Goal: Navigation & Orientation: Find specific page/section

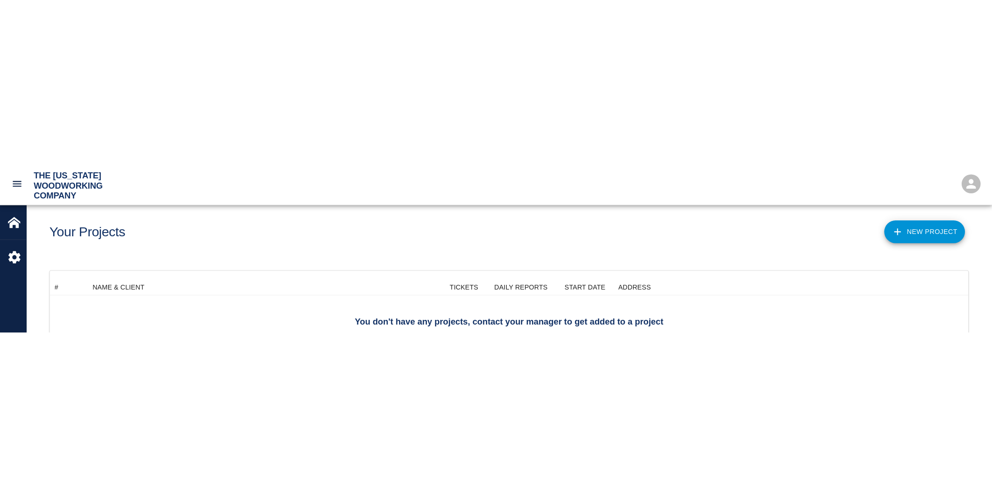
scroll to position [59, 913]
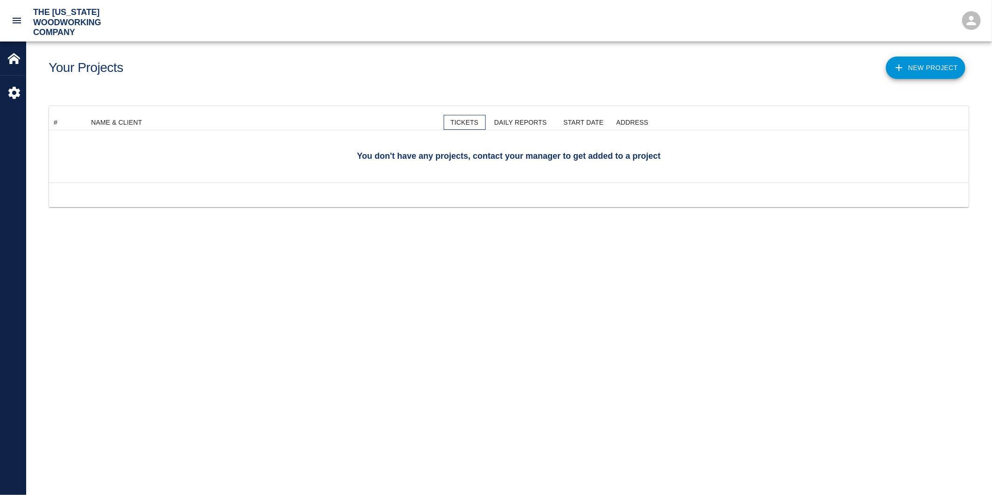
click at [464, 122] on div "TICKETS" at bounding box center [464, 122] width 28 height 15
click at [615, 282] on main "Your Projects New Project You don't have any projects, contact your manager to …" at bounding box center [509, 247] width 966 height 495
click at [142, 119] on button "Sort" at bounding box center [148, 122] width 13 height 13
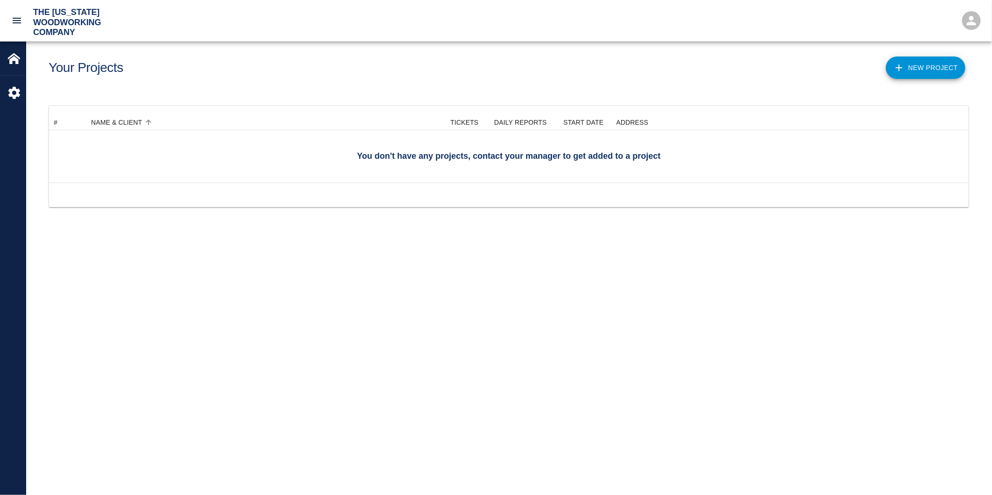
click at [187, 165] on div at bounding box center [509, 156] width 920 height 52
click at [17, 57] on img at bounding box center [13, 58] width 13 height 13
click at [303, 72] on div "Your Projects" at bounding box center [273, 64] width 464 height 38
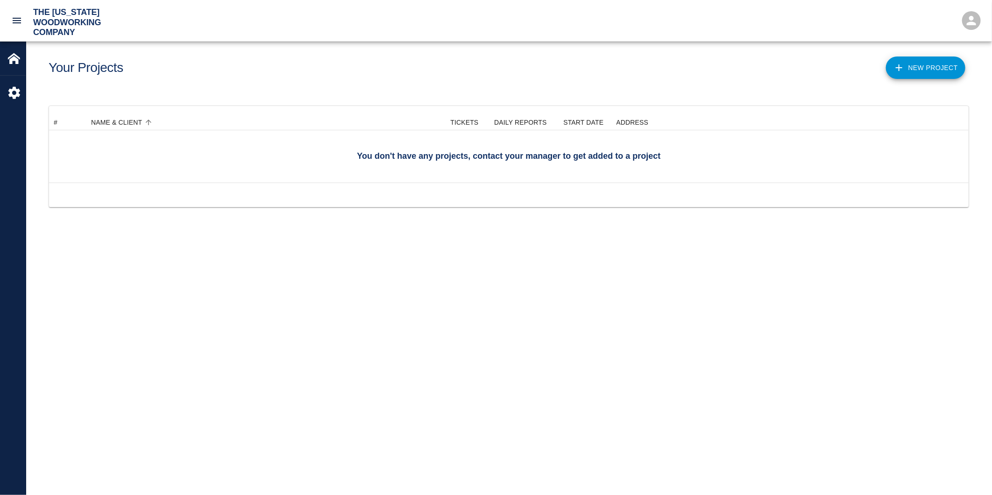
click at [303, 72] on div "Your Projects" at bounding box center [273, 64] width 464 height 38
click at [665, 297] on main "Your Projects New Project You don't have any projects, contact your manager to …" at bounding box center [509, 247] width 966 height 495
click at [263, 293] on main "Your Projects New Project You don't have any projects, contact your manager to …" at bounding box center [509, 247] width 966 height 495
click at [353, 229] on div "You don't have any projects, contact your manager to get added to a project # N…" at bounding box center [509, 168] width 966 height 124
click at [15, 93] on img at bounding box center [13, 92] width 13 height 13
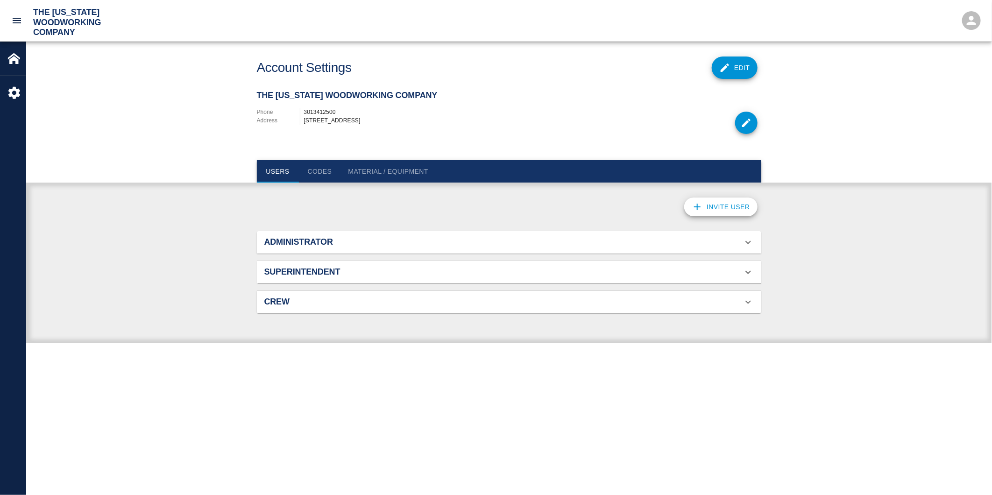
scroll to position [59, 482]
click at [489, 247] on div "Administrator" at bounding box center [503, 242] width 478 height 10
click at [491, 244] on div "Administrator" at bounding box center [503, 242] width 478 height 10
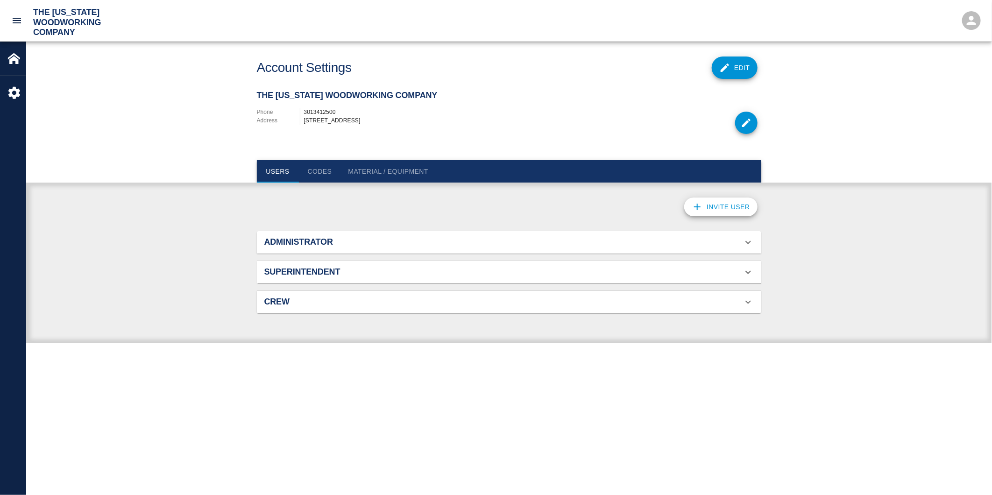
click at [750, 244] on icon at bounding box center [748, 242] width 11 height 11
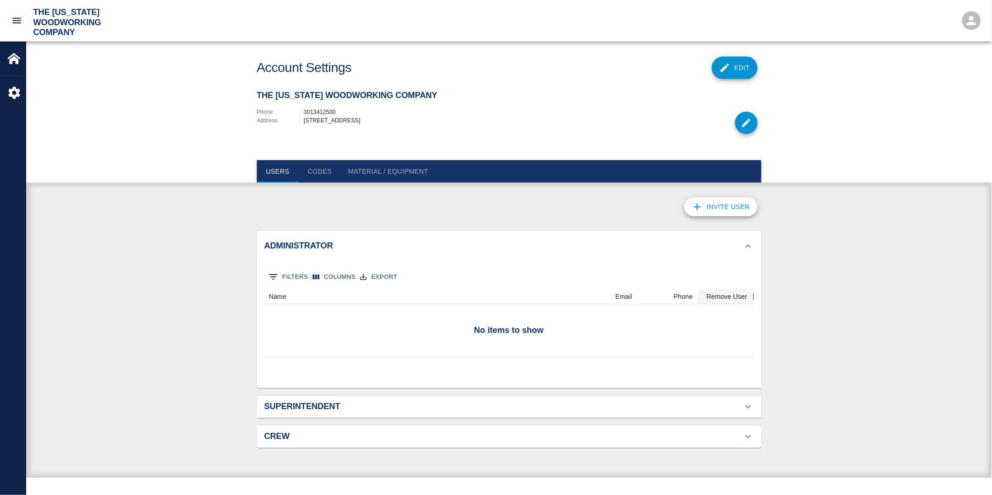
click at [150, 255] on div "Invite User Administrator 0 Filters Columns Export No items to show Name Email …" at bounding box center [509, 336] width 966 height 284
click at [148, 254] on div "Invite User Administrator 0 Filters Columns Export No items to show Name Email …" at bounding box center [509, 336] width 966 height 284
click at [7, 52] on div "Home" at bounding box center [13, 58] width 26 height 26
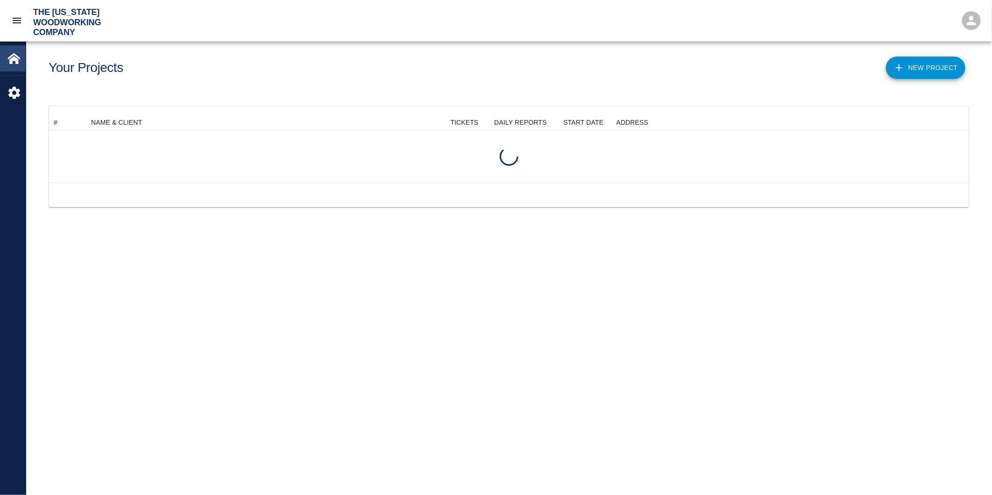
scroll to position [59, 913]
